Goal: Information Seeking & Learning: Learn about a topic

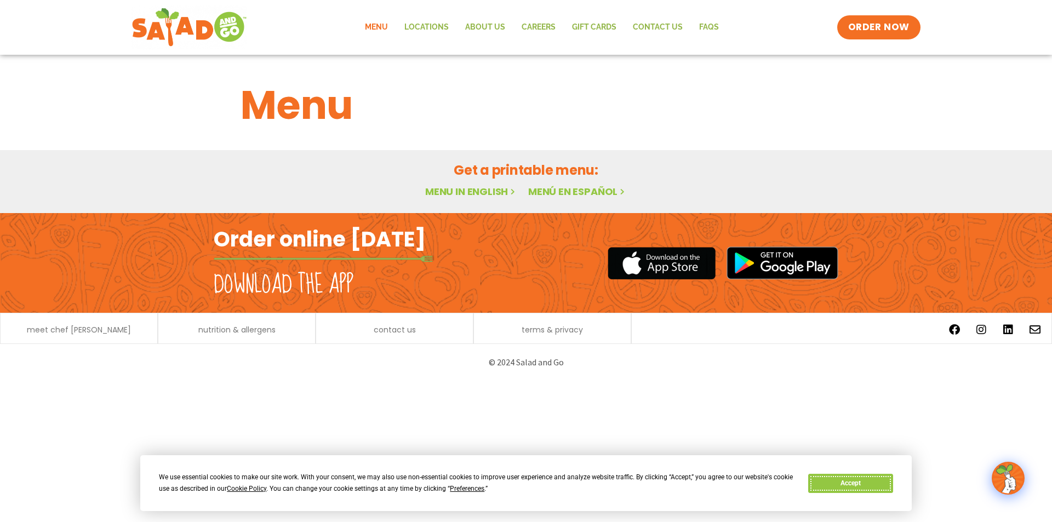
click at [861, 482] on button "Accept" at bounding box center [850, 483] width 84 height 19
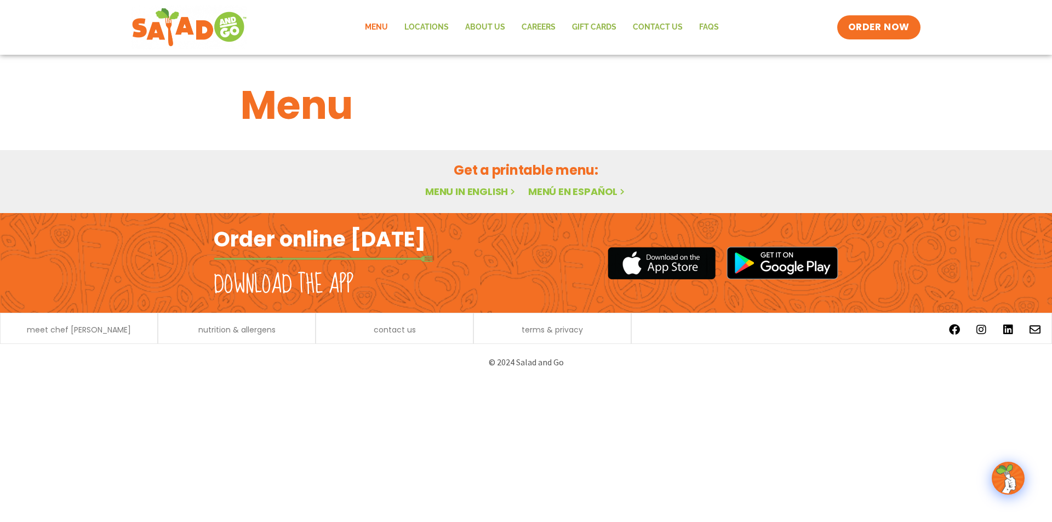
click at [475, 188] on link "Menu in English" at bounding box center [471, 192] width 92 height 14
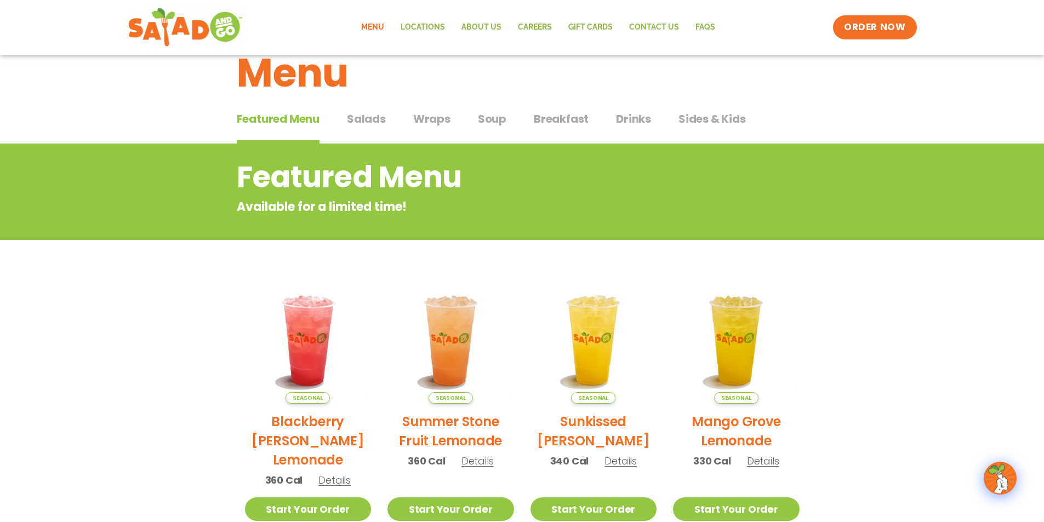
scroll to position [16, 0]
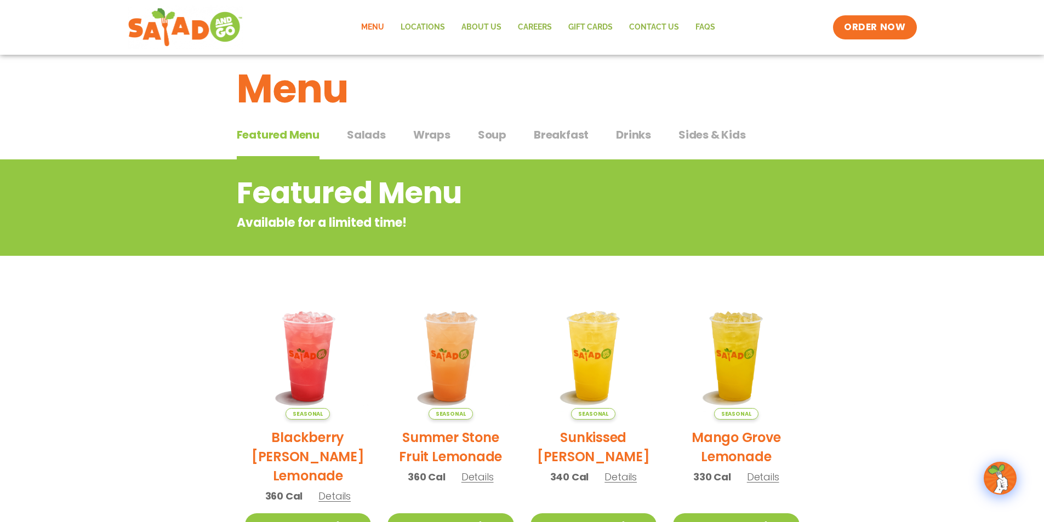
click at [357, 136] on span "Salads" at bounding box center [366, 135] width 39 height 16
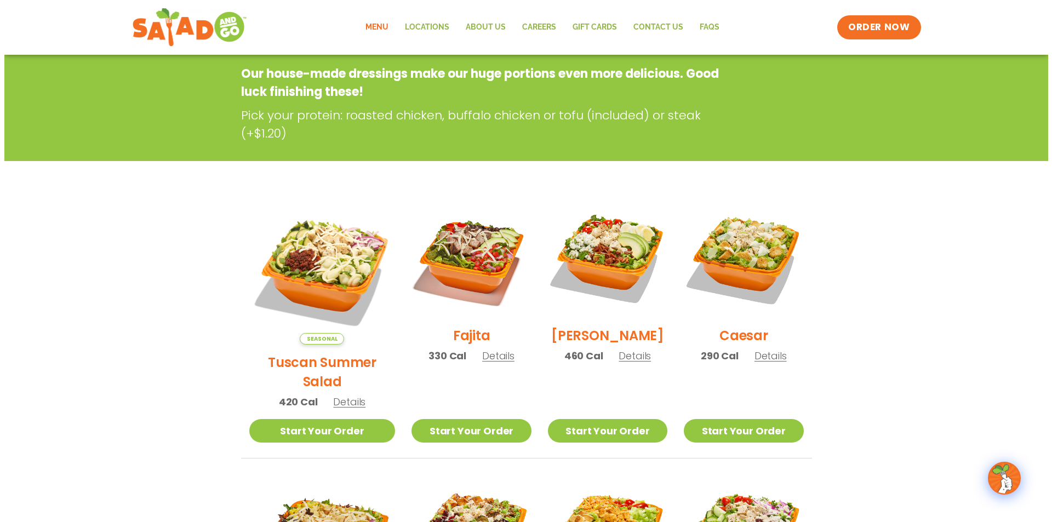
scroll to position [181, 0]
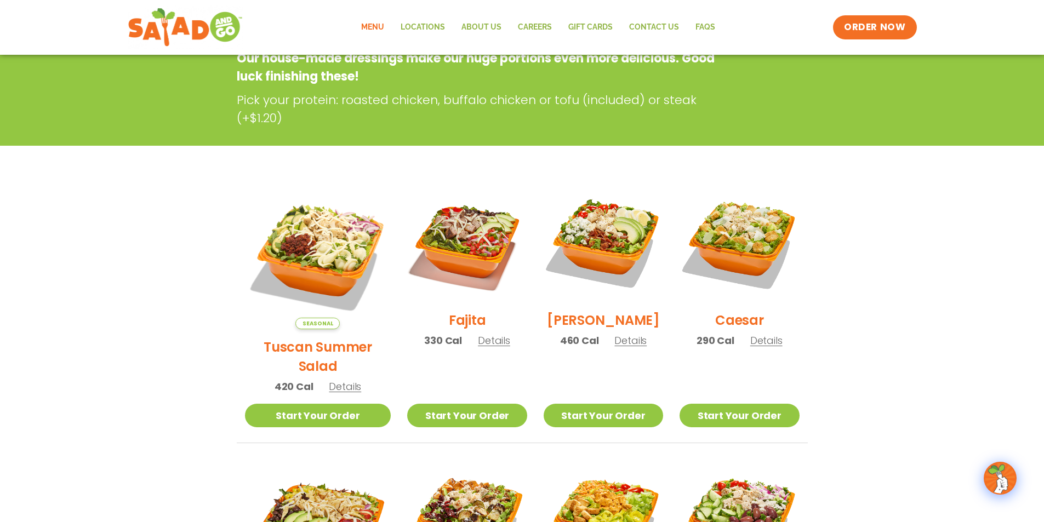
click at [617, 347] on span "Details" at bounding box center [630, 341] width 32 height 14
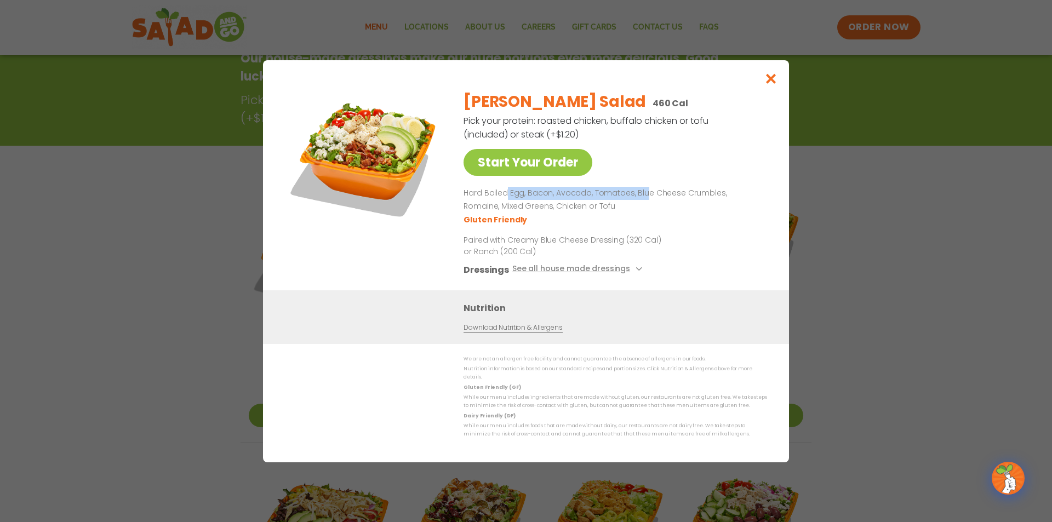
drag, startPoint x: 509, startPoint y: 198, endPoint x: 642, endPoint y: 203, distance: 133.2
click at [642, 203] on p "Hard Boiled Egg, Bacon, Avocado, Tomatoes, Blue Cheese Crumbles, Romaine, Mixed…" at bounding box center [612, 200] width 299 height 26
